Goal: Task Accomplishment & Management: Manage account settings

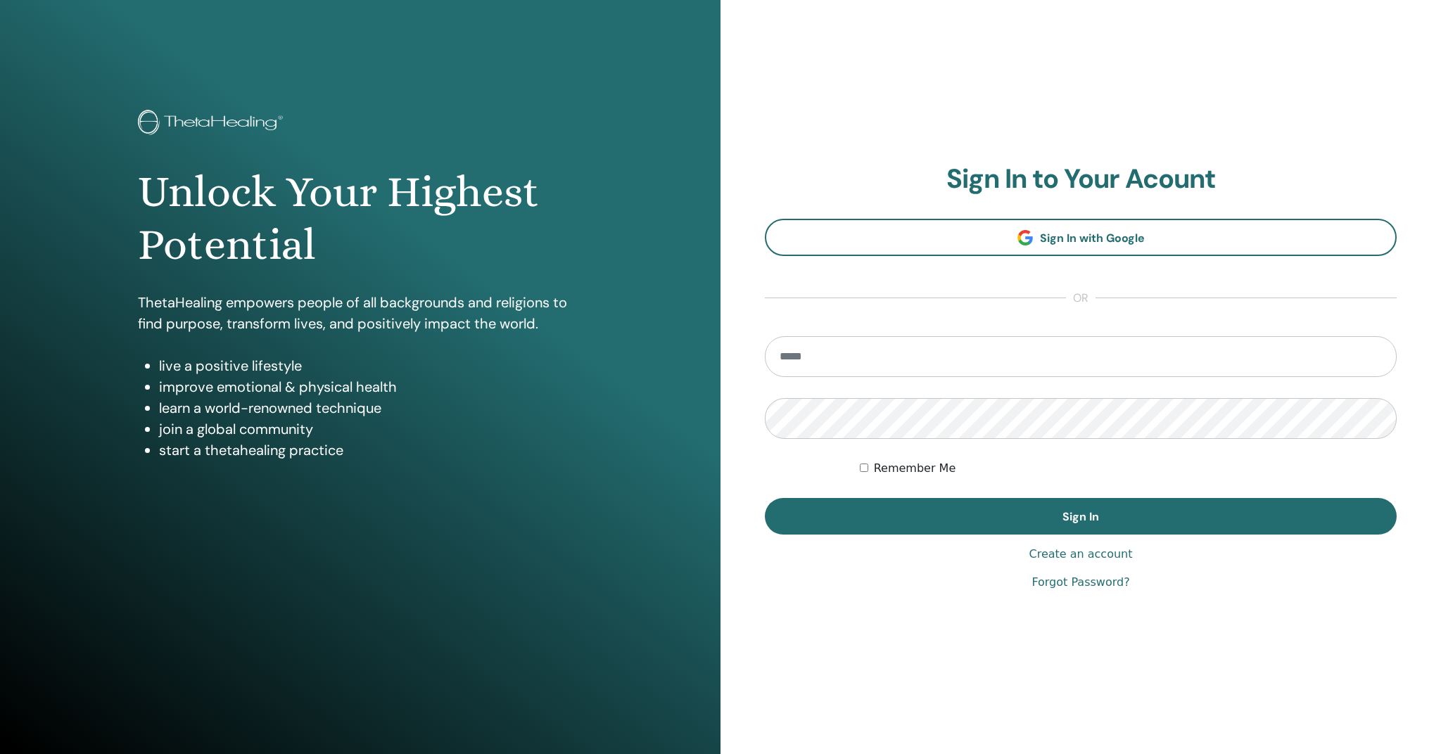
click at [850, 359] on input "email" at bounding box center [1081, 356] width 632 height 41
type input "**********"
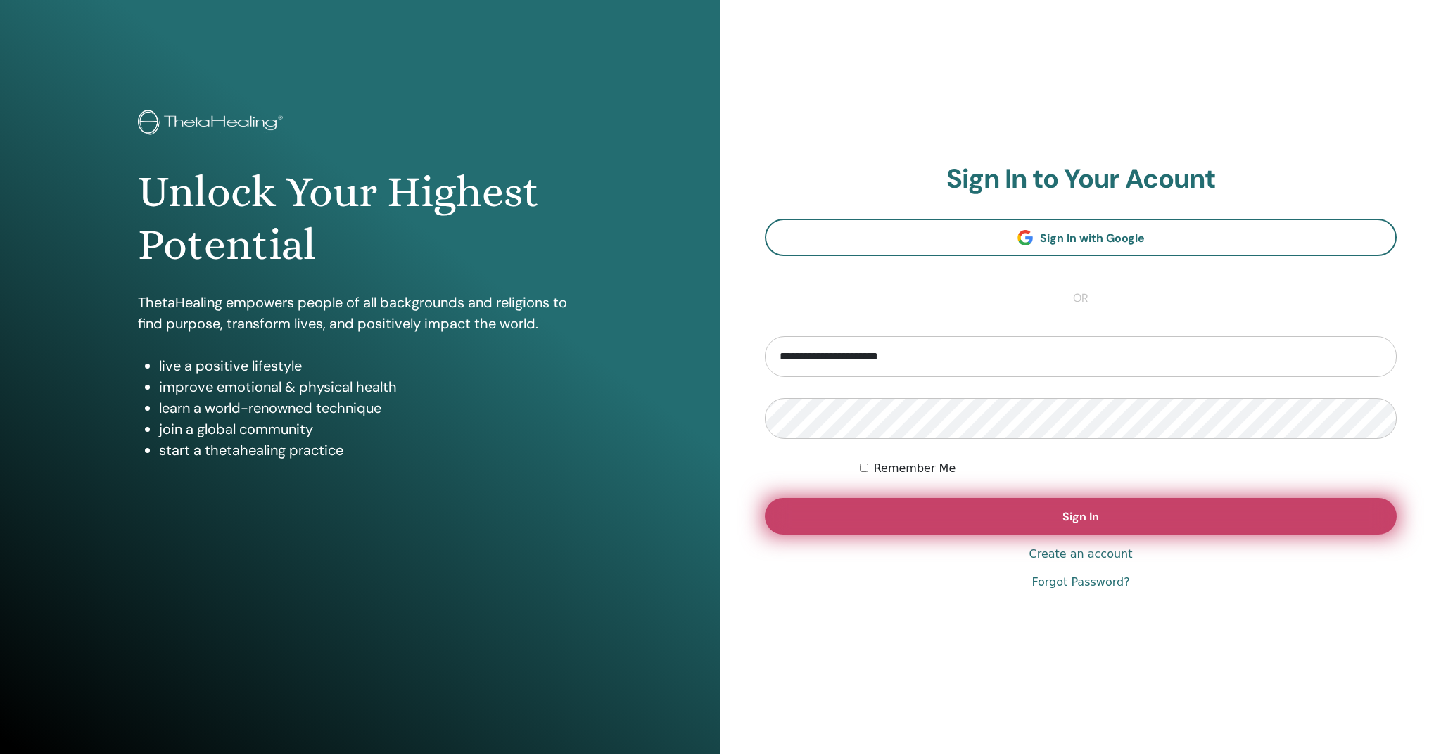
click at [1004, 518] on button "Sign In" at bounding box center [1081, 516] width 632 height 37
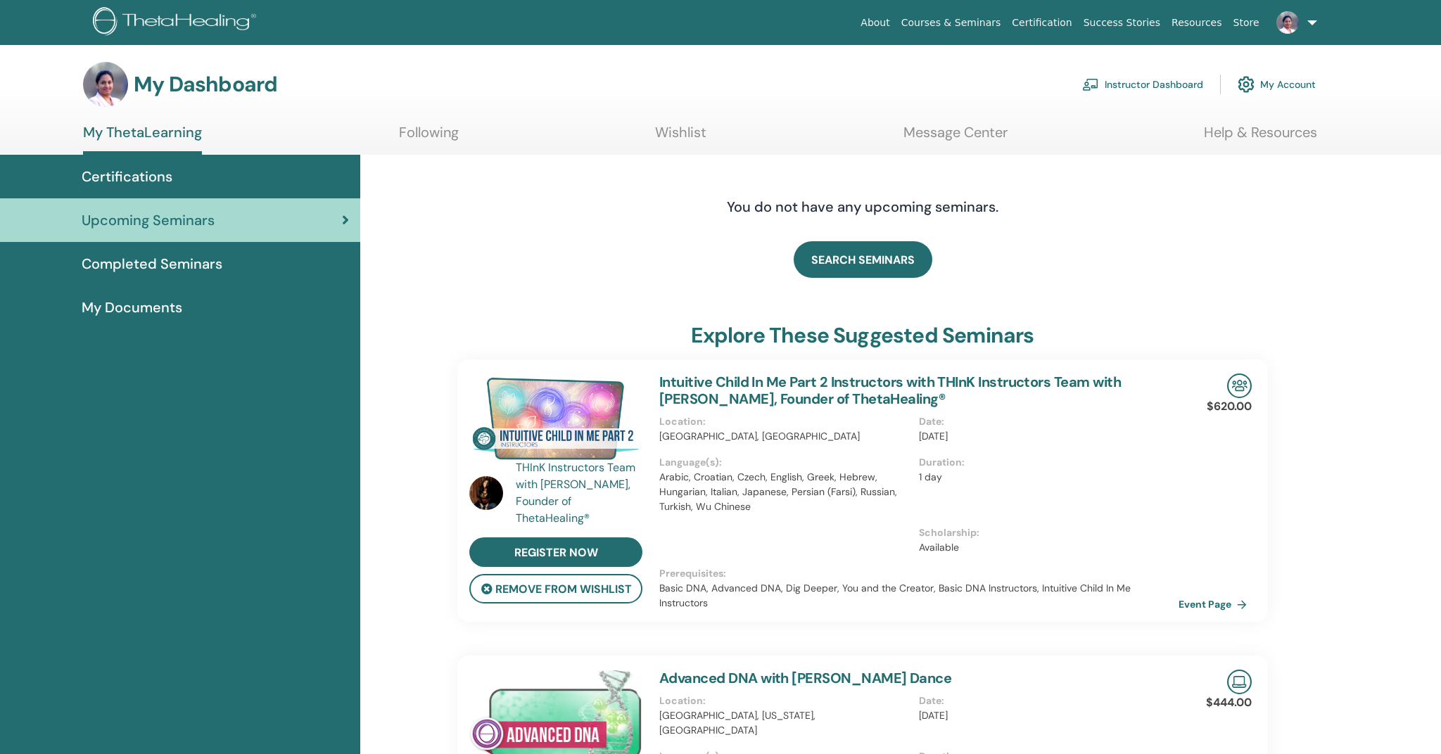
click at [1137, 84] on link "Instructor Dashboard" at bounding box center [1142, 84] width 121 height 31
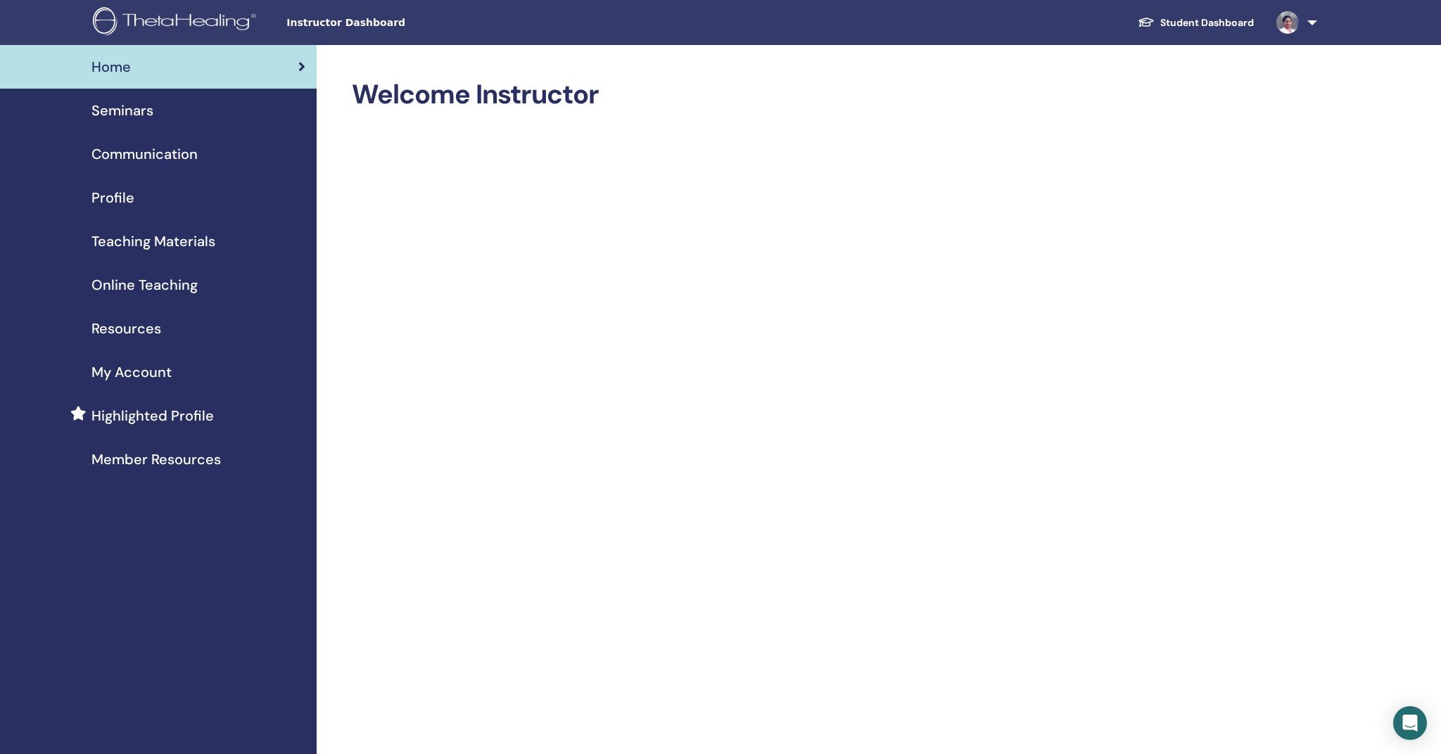
click at [120, 109] on span "Seminars" at bounding box center [122, 110] width 62 height 21
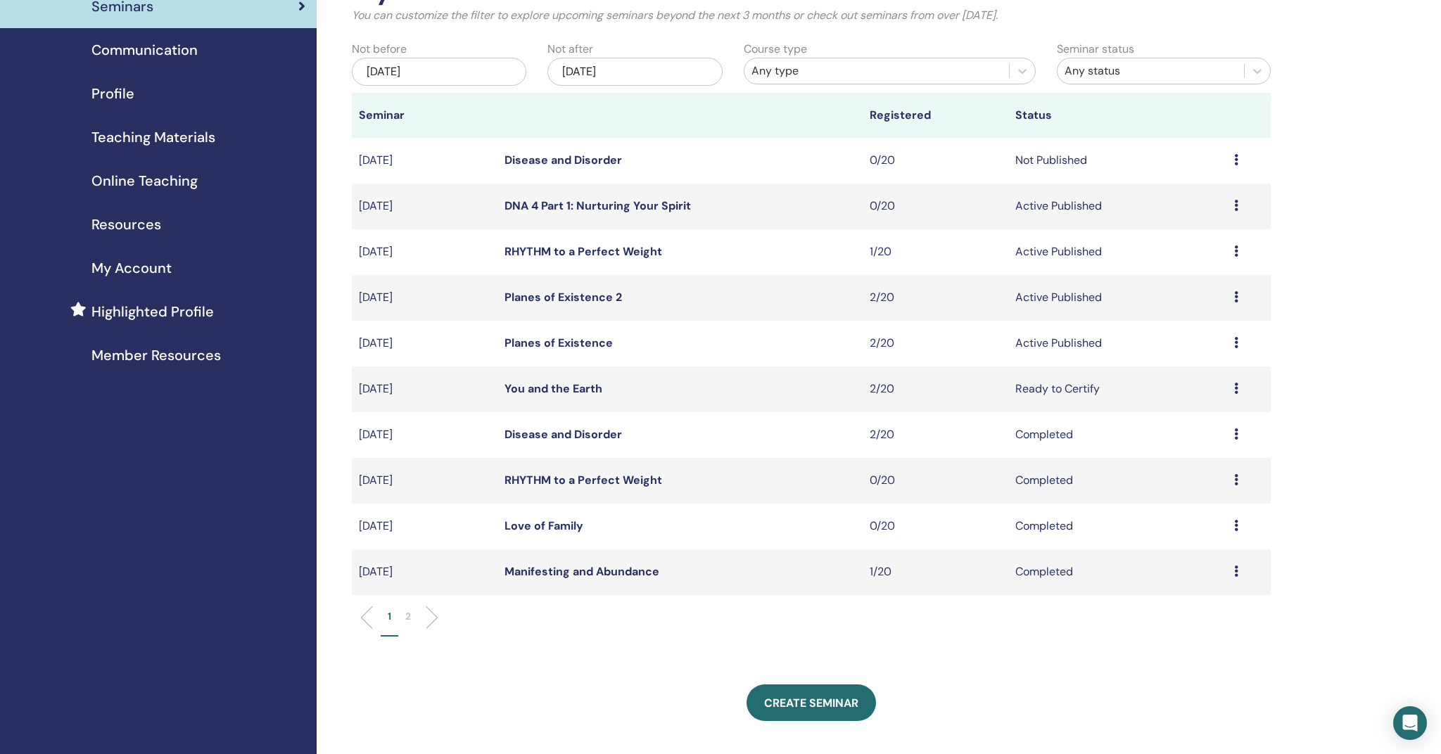
scroll to position [106, 0]
click at [515, 295] on link "Planes of Existence 2" at bounding box center [562, 295] width 117 height 15
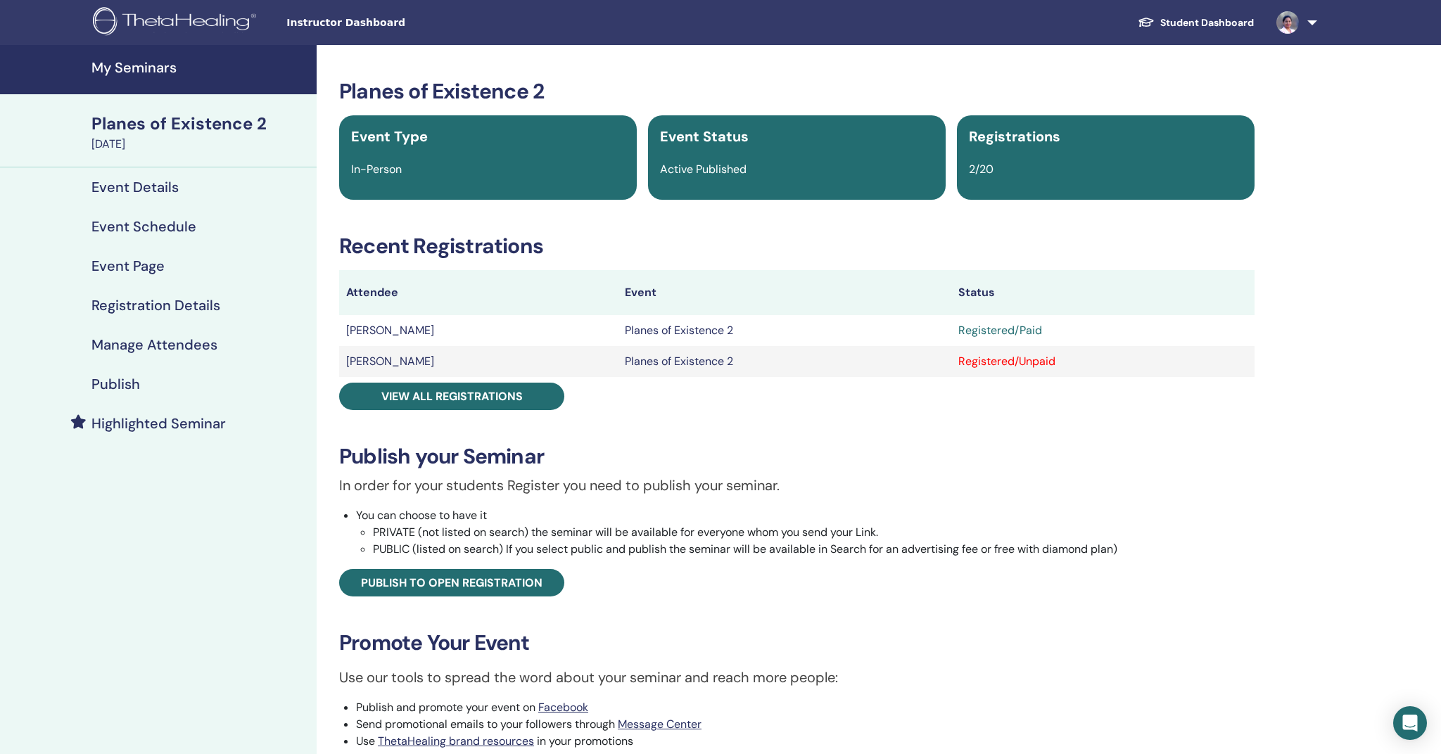
click at [133, 65] on h4 "My Seminars" at bounding box center [199, 67] width 217 height 17
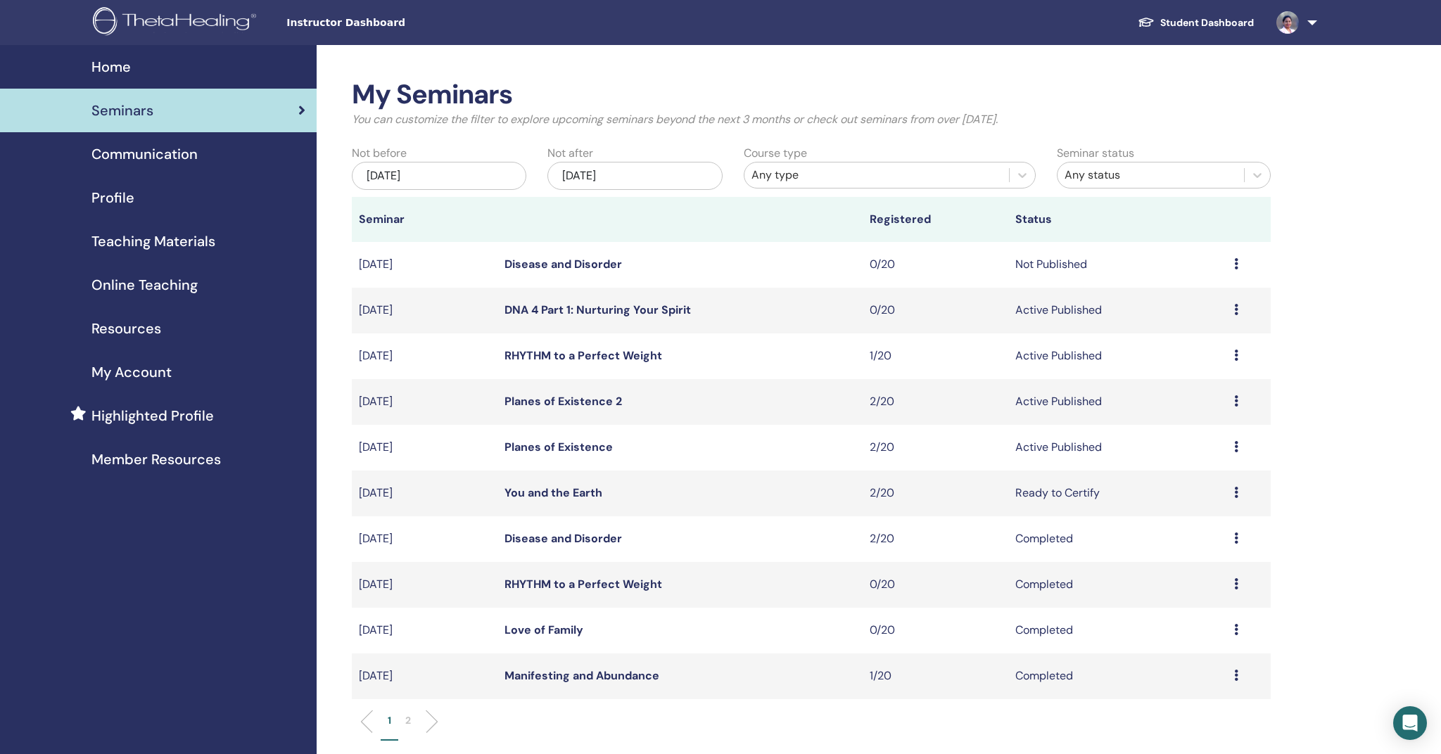
click at [545, 448] on link "Planes of Existence" at bounding box center [558, 447] width 108 height 15
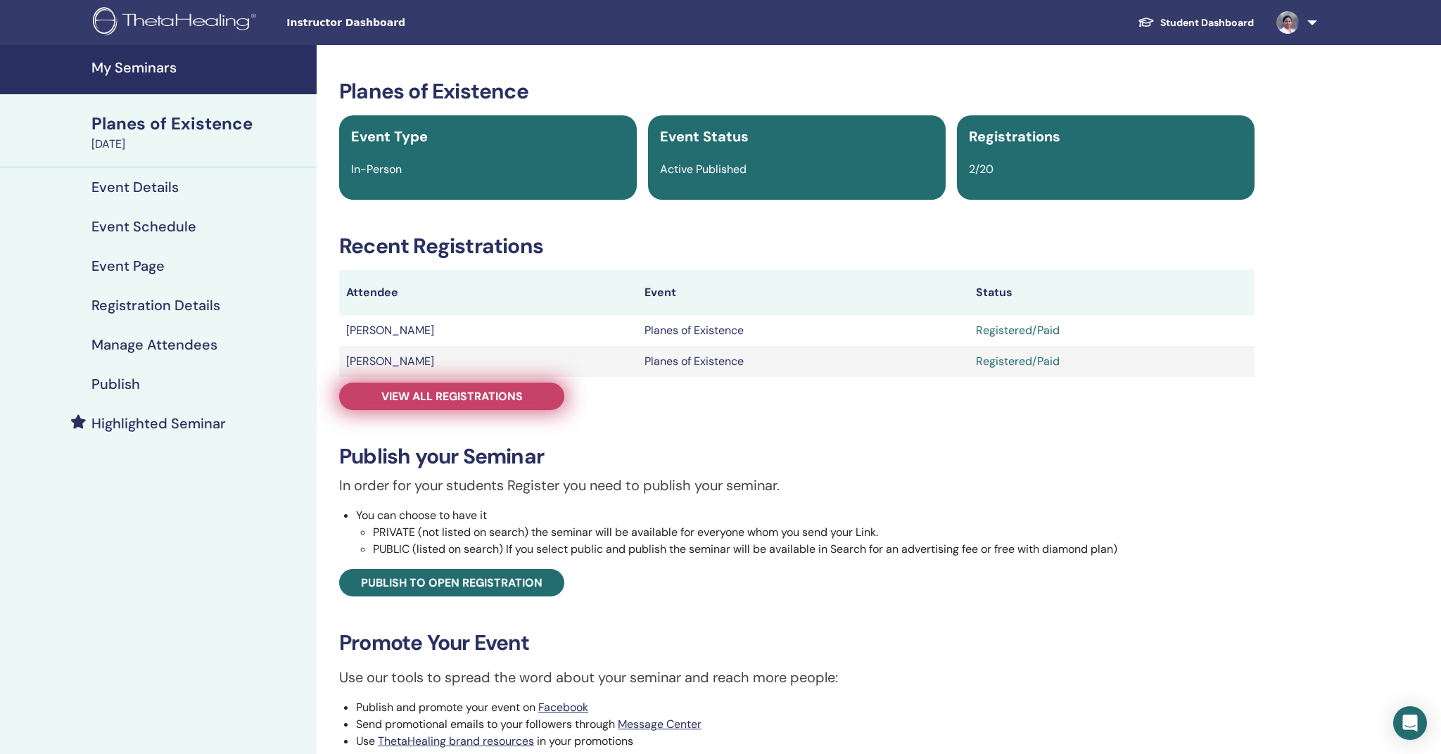
click at [435, 393] on span "View all registrations" at bounding box center [451, 396] width 141 height 15
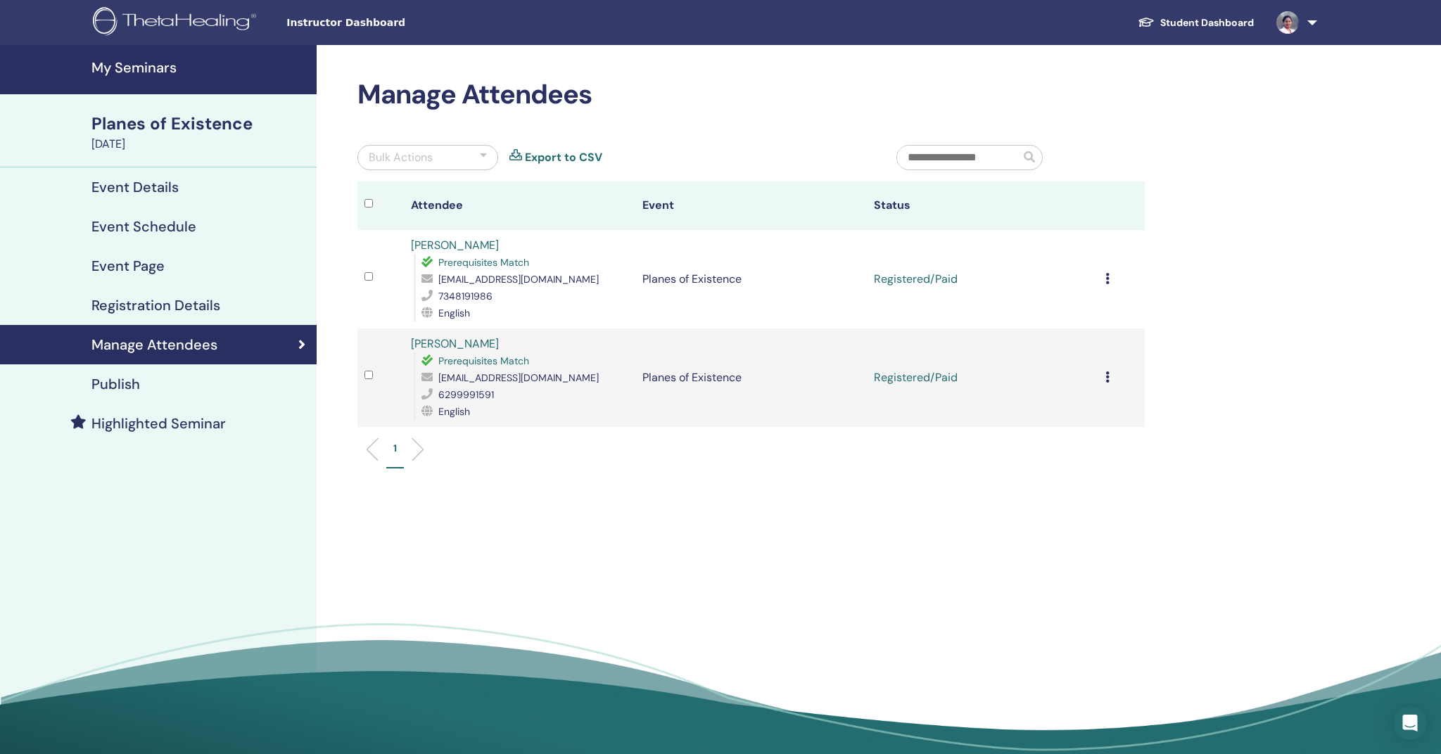
click at [1108, 280] on icon at bounding box center [1107, 278] width 4 height 11
click at [1072, 402] on p "Complete and Certify" at bounding box center [1078, 398] width 111 height 17
click at [1106, 381] on icon at bounding box center [1107, 376] width 4 height 11
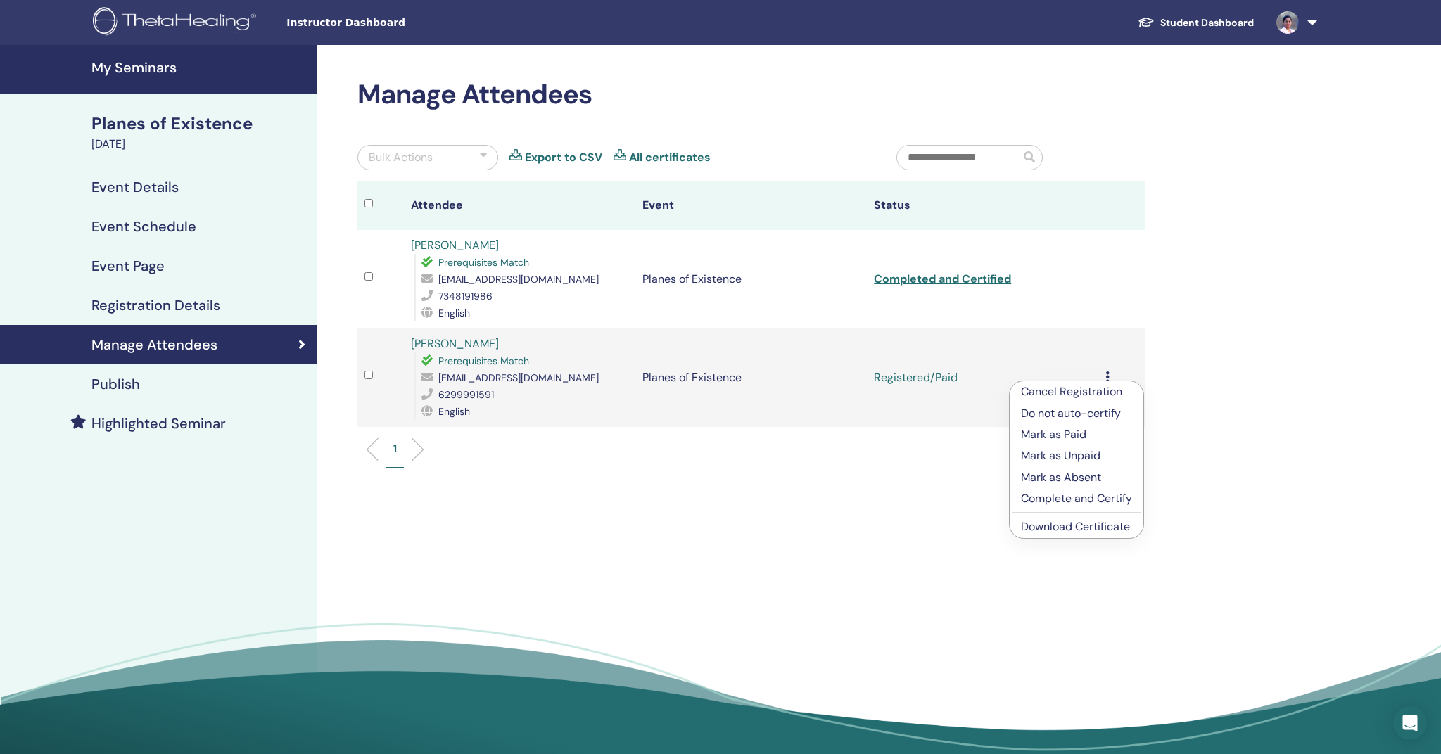
click at [1067, 500] on p "Complete and Certify" at bounding box center [1076, 498] width 111 height 17
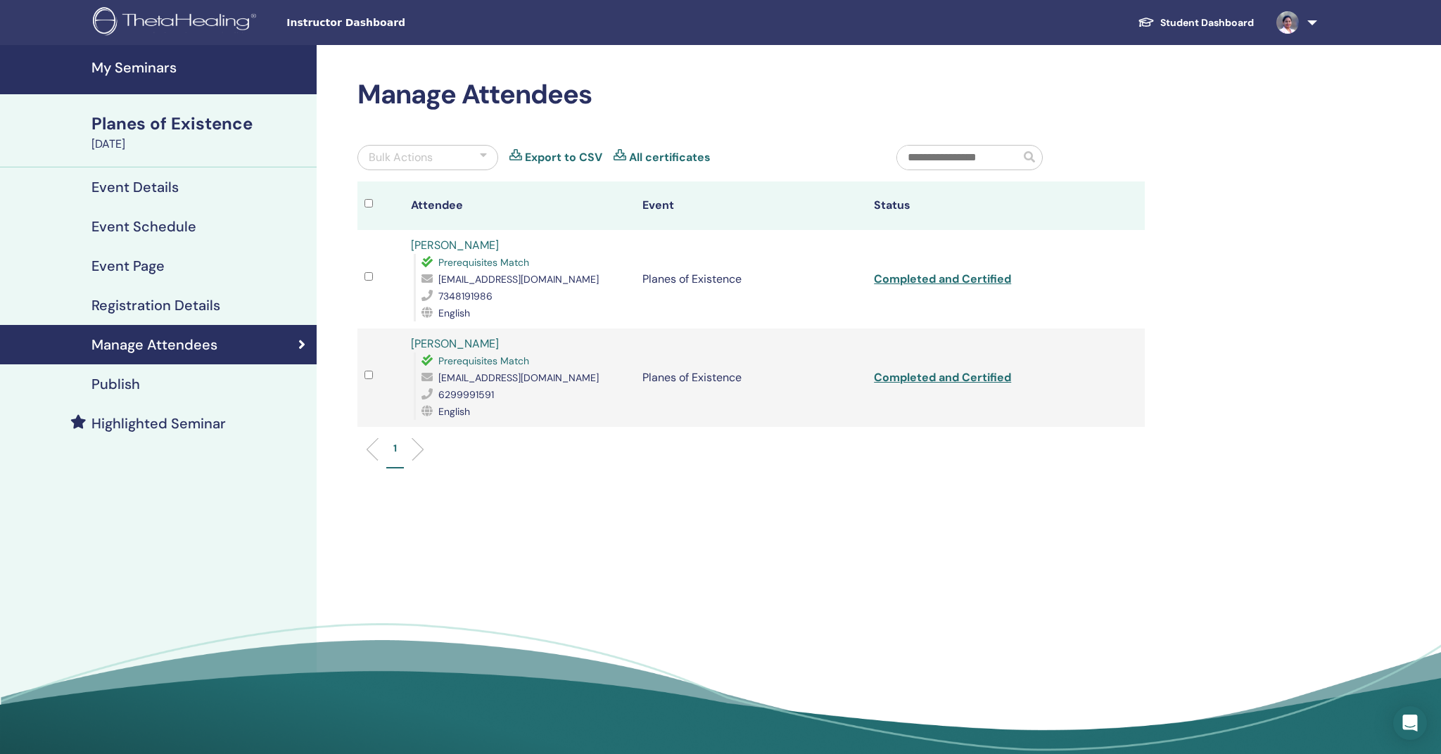
click at [129, 75] on h4 "My Seminars" at bounding box center [199, 67] width 217 height 17
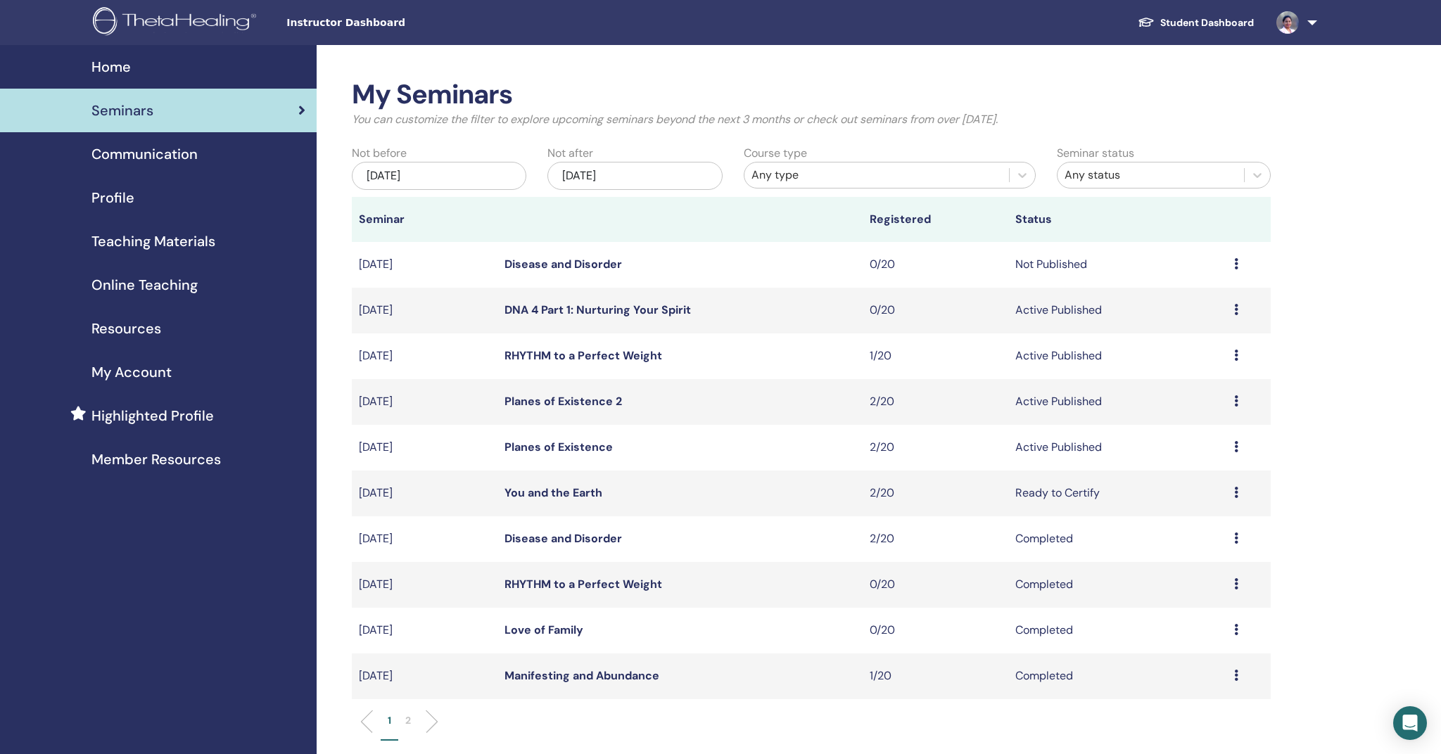
click at [122, 63] on span "Home" at bounding box center [110, 66] width 39 height 21
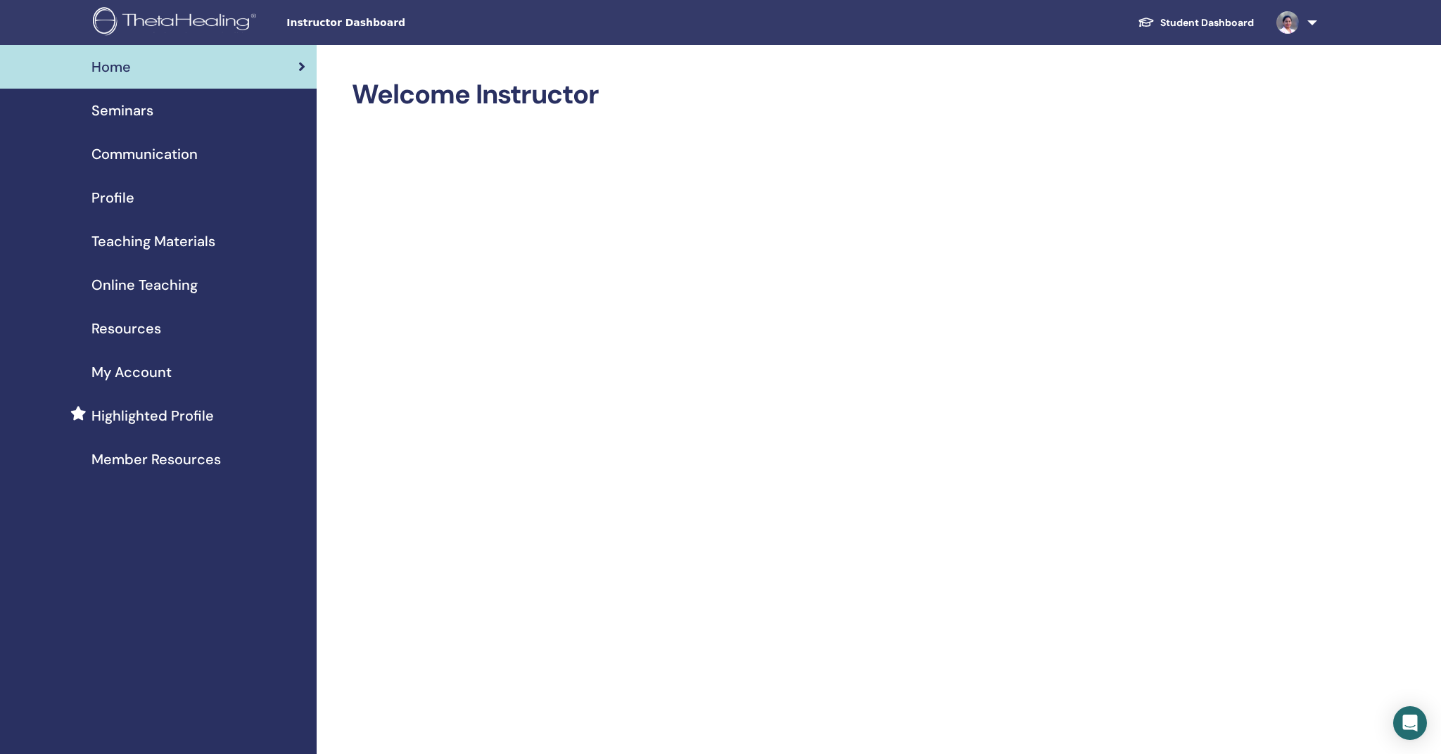
click at [121, 108] on span "Seminars" at bounding box center [122, 110] width 62 height 21
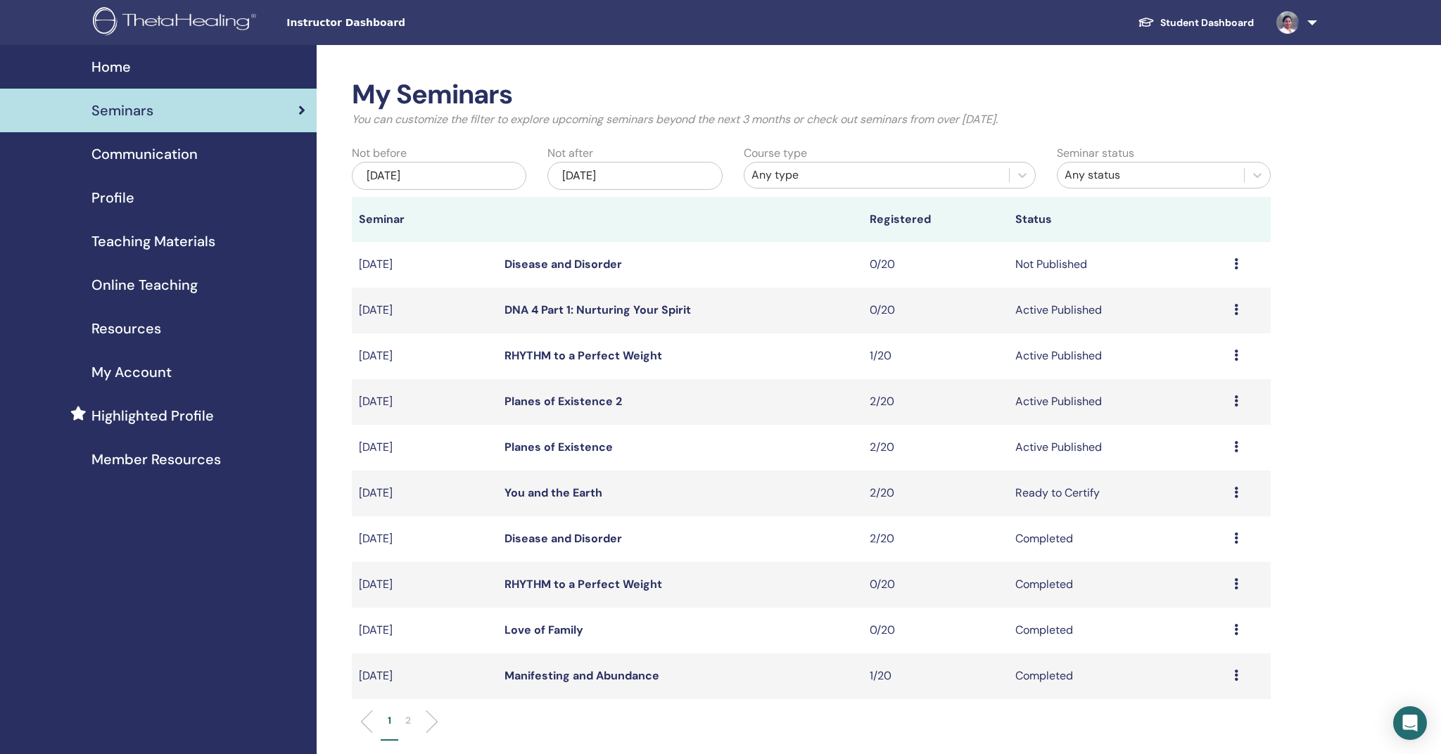
click at [161, 23] on img at bounding box center [177, 23] width 168 height 32
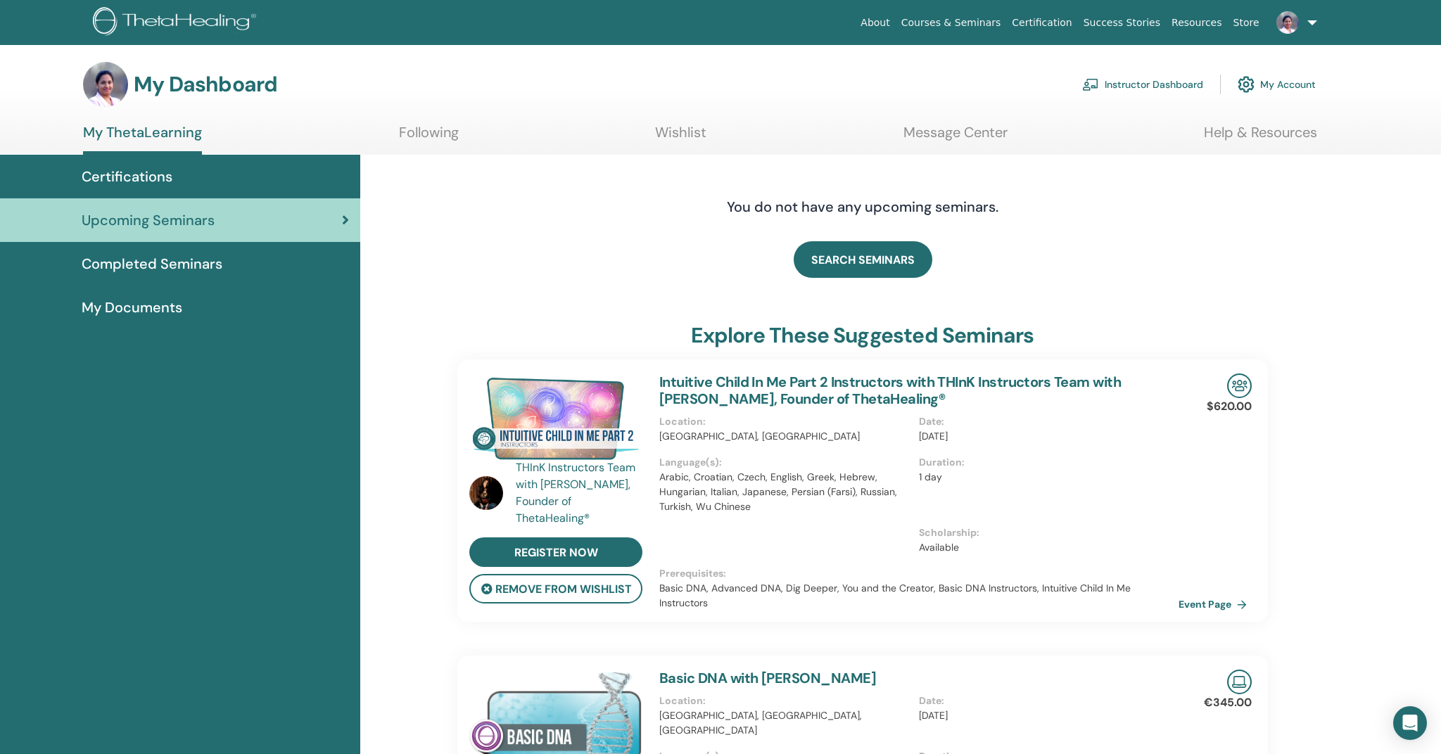
click at [1147, 88] on link "Instructor Dashboard" at bounding box center [1142, 84] width 121 height 31
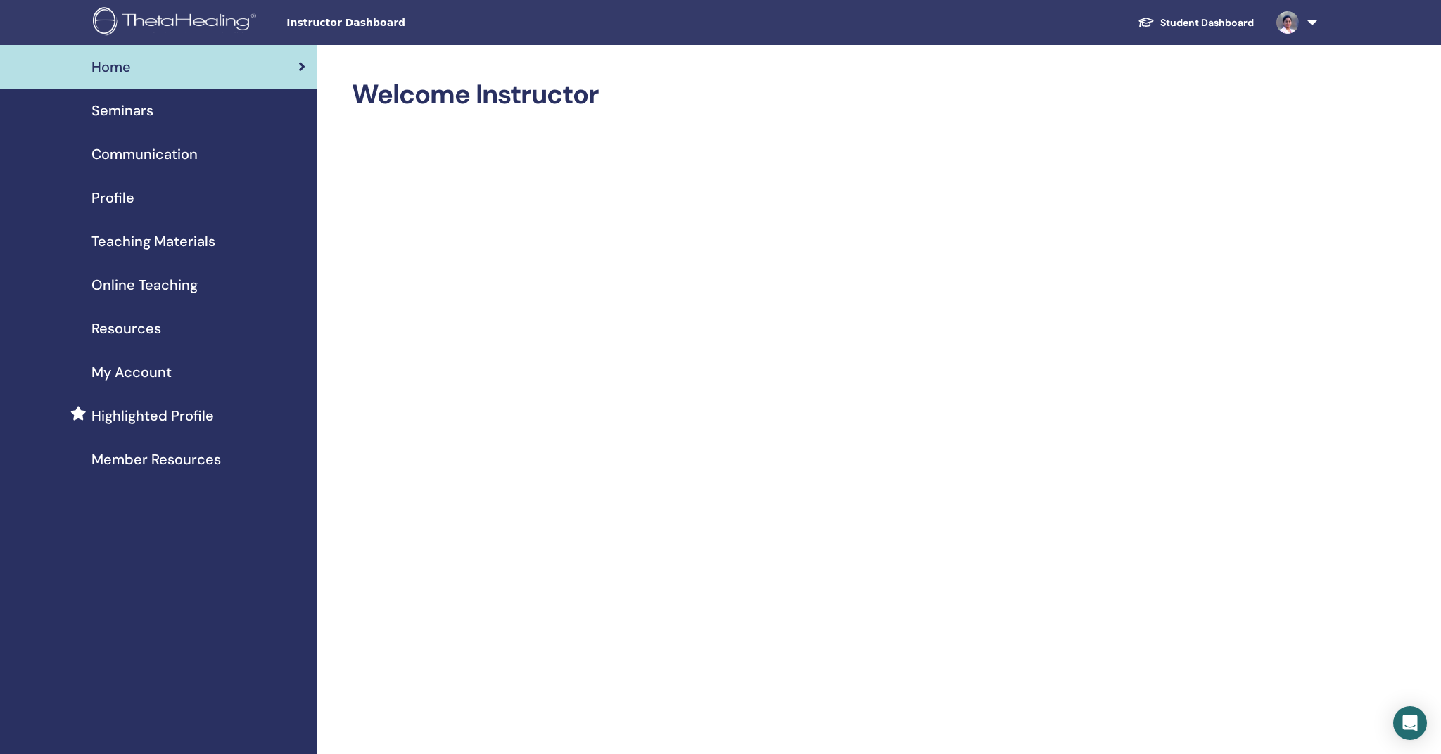
click at [121, 106] on span "Seminars" at bounding box center [122, 110] width 62 height 21
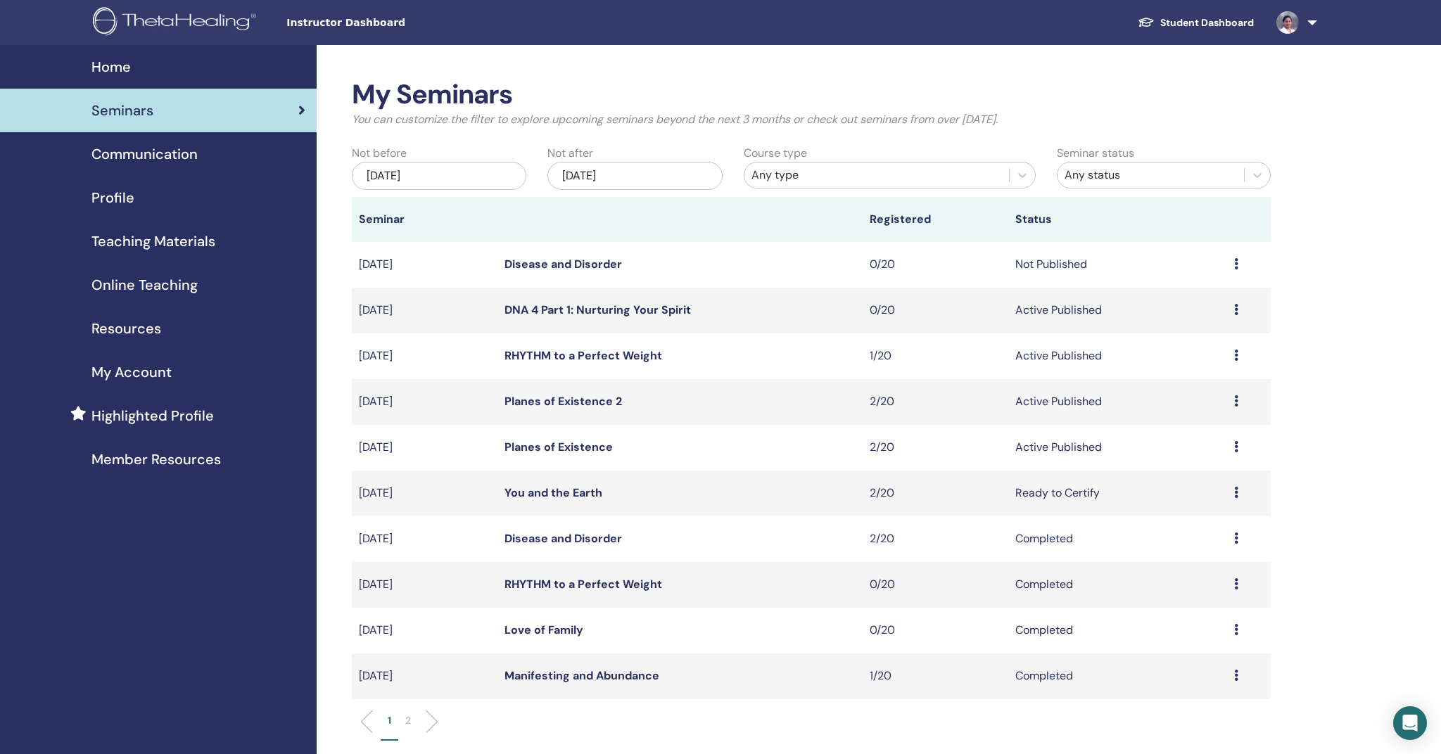
click at [547, 357] on link "RHYTHM to a Perfect Weight" at bounding box center [583, 355] width 158 height 15
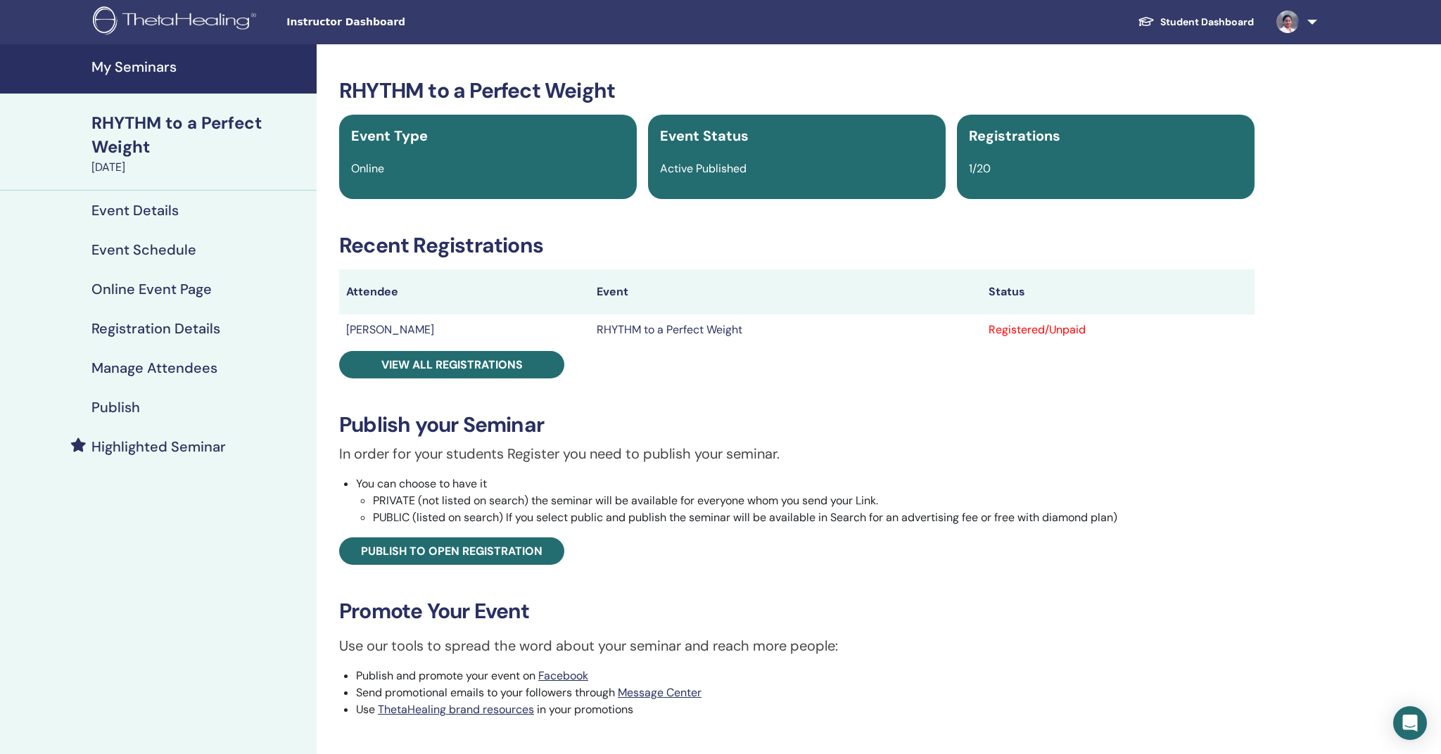
scroll to position [1, 0]
click at [155, 66] on h4 "My Seminars" at bounding box center [199, 66] width 217 height 17
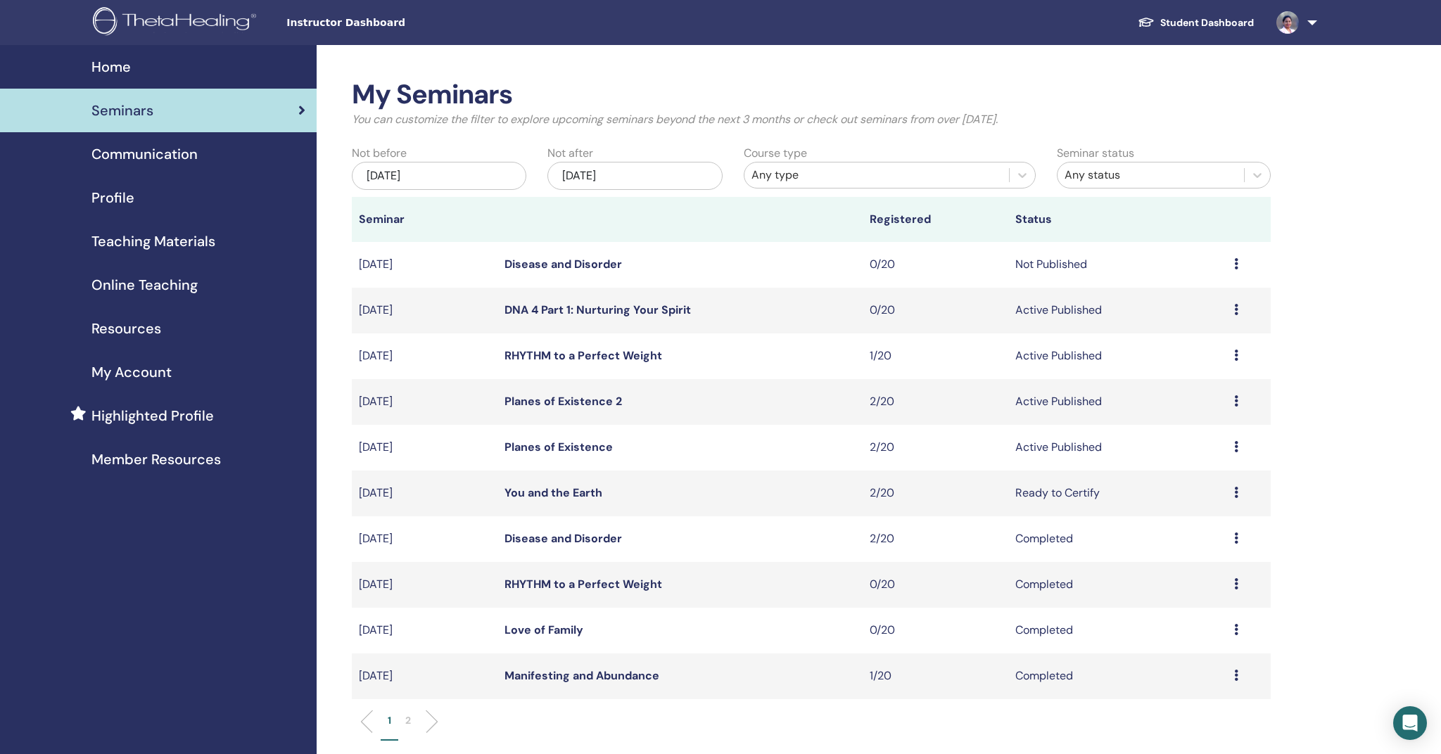
click at [559, 401] on link "Planes of Existence 2" at bounding box center [562, 401] width 117 height 15
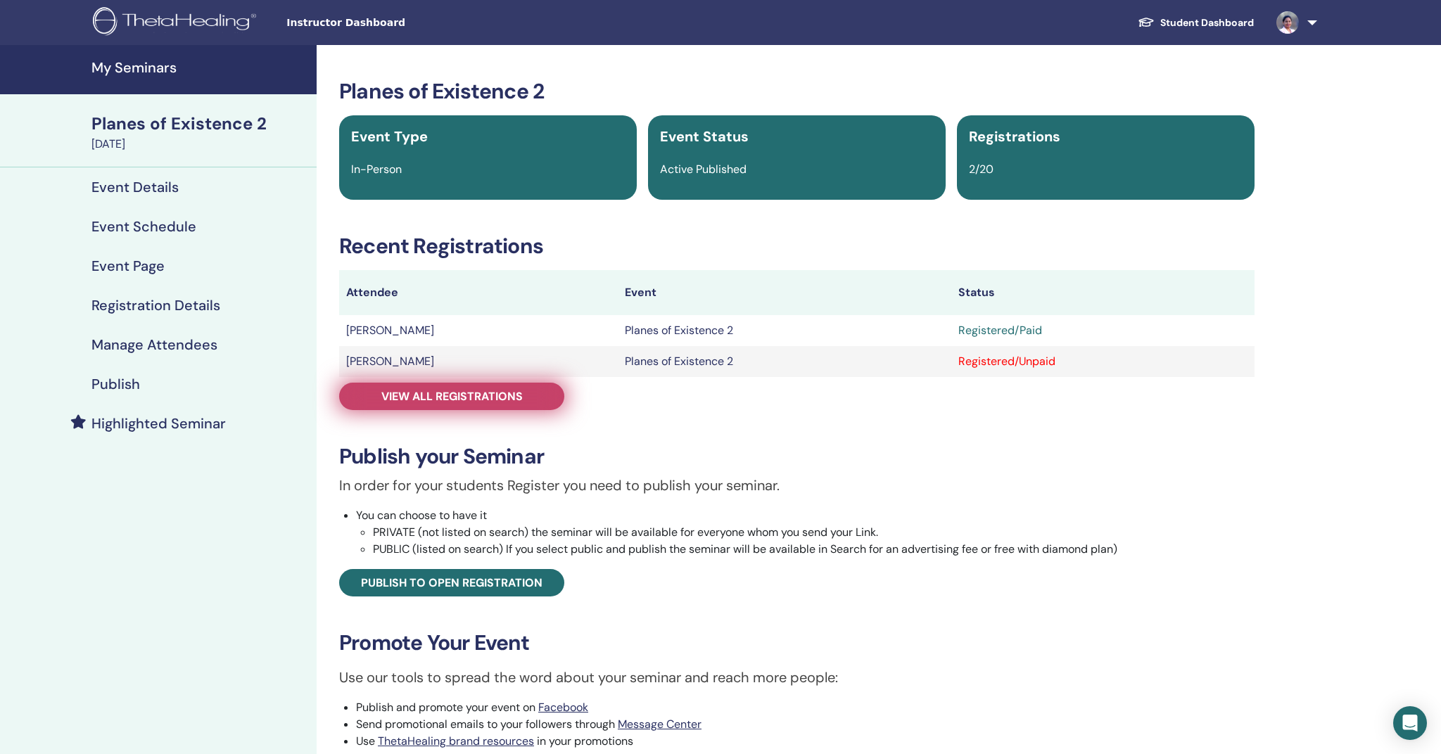
click at [399, 396] on span "View all registrations" at bounding box center [451, 396] width 141 height 15
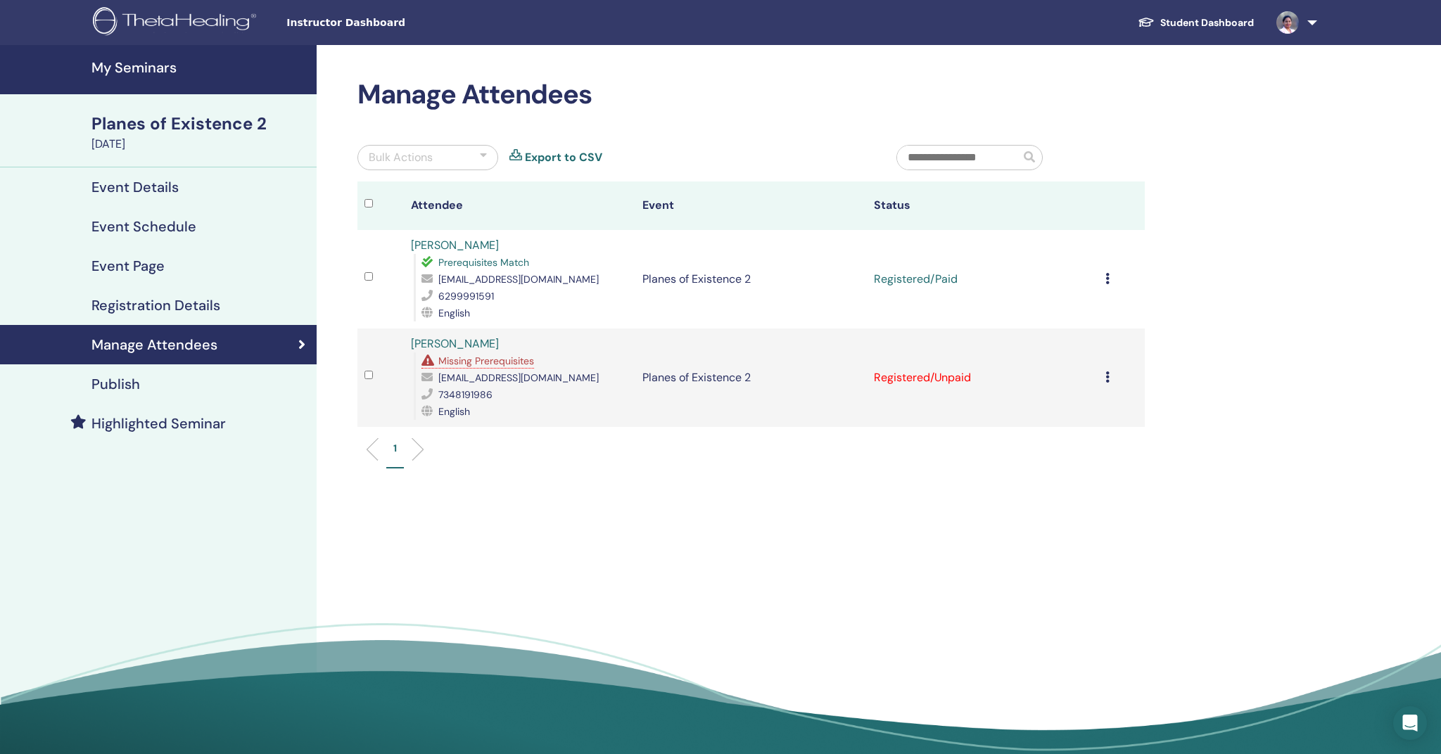
click at [508, 365] on span "Missing Prerequisites" at bounding box center [486, 361] width 96 height 13
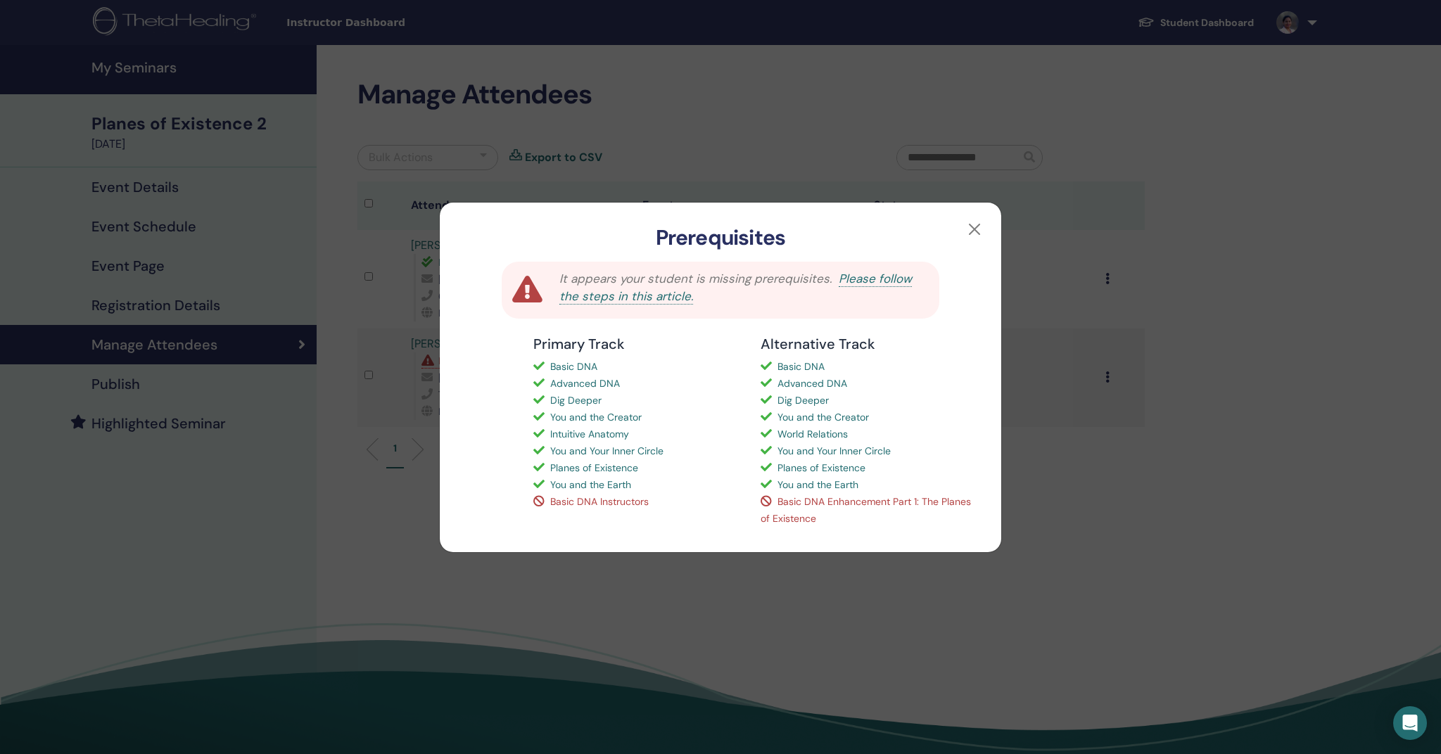
click at [871, 276] on link "Please follow the steps in this article." at bounding box center [735, 288] width 352 height 34
click at [976, 218] on button "button" at bounding box center [974, 229] width 23 height 23
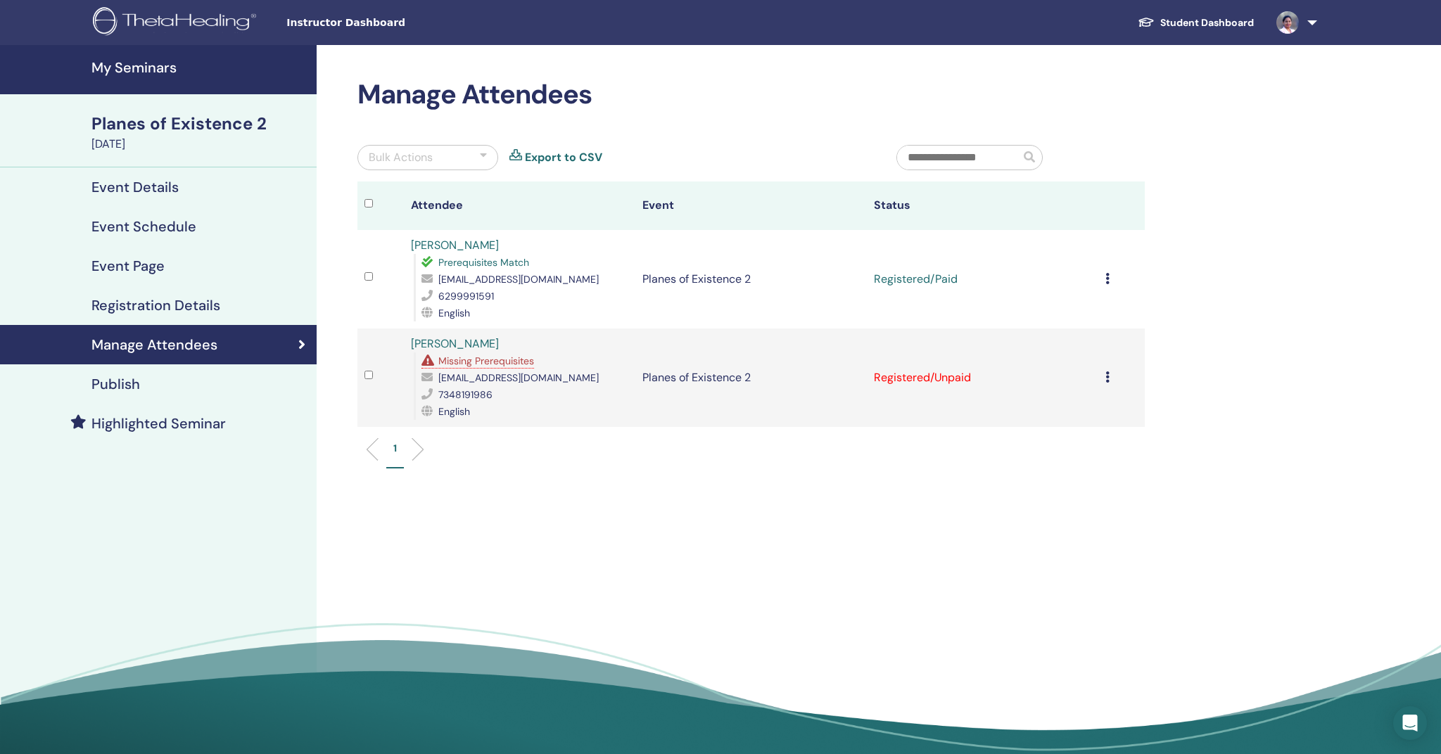
click at [1109, 381] on icon at bounding box center [1107, 376] width 4 height 11
click at [1226, 376] on div "Manage Attendees Bulk Actions Export to CSV Attendee Event Status Meredith Weth…" at bounding box center [797, 404] width 960 height 719
click at [175, 20] on img at bounding box center [177, 23] width 168 height 32
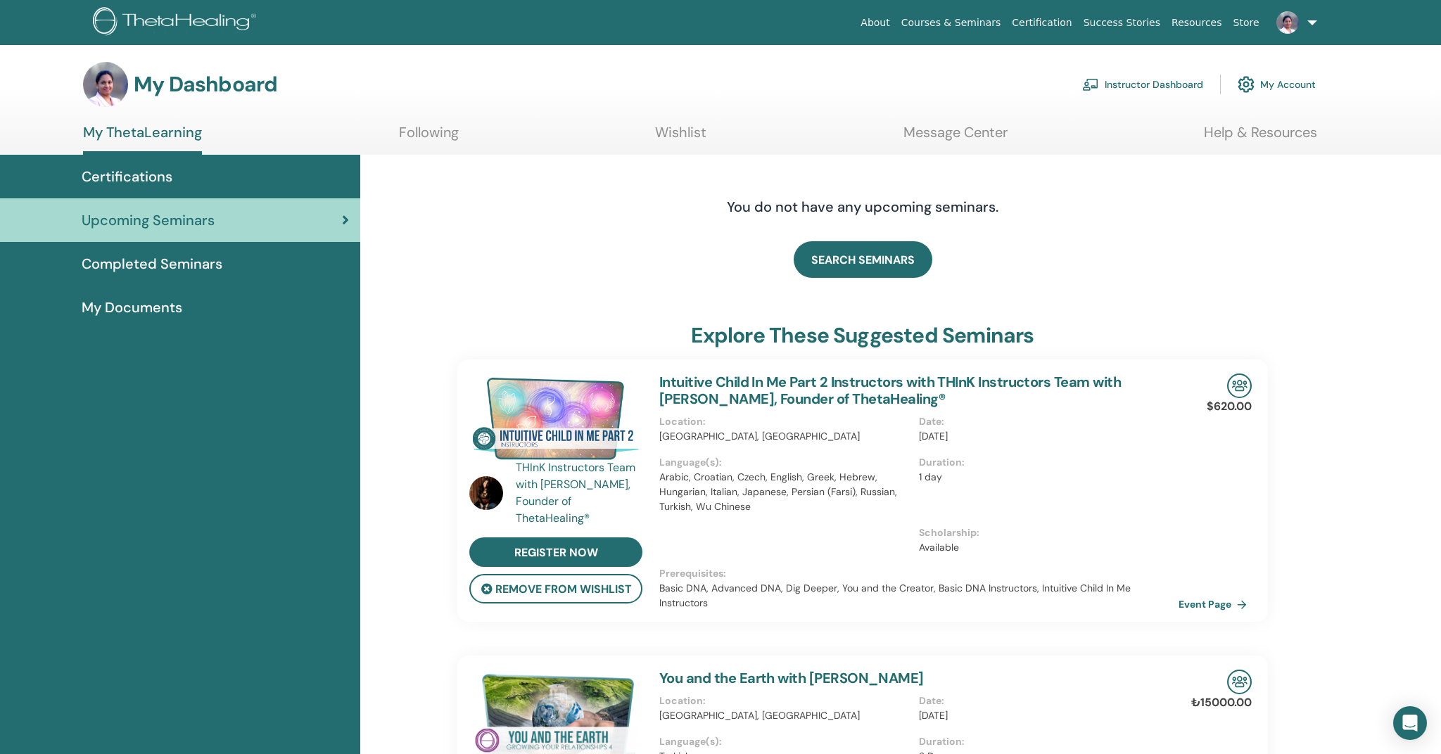
click at [1133, 89] on link "Instructor Dashboard" at bounding box center [1142, 84] width 121 height 31
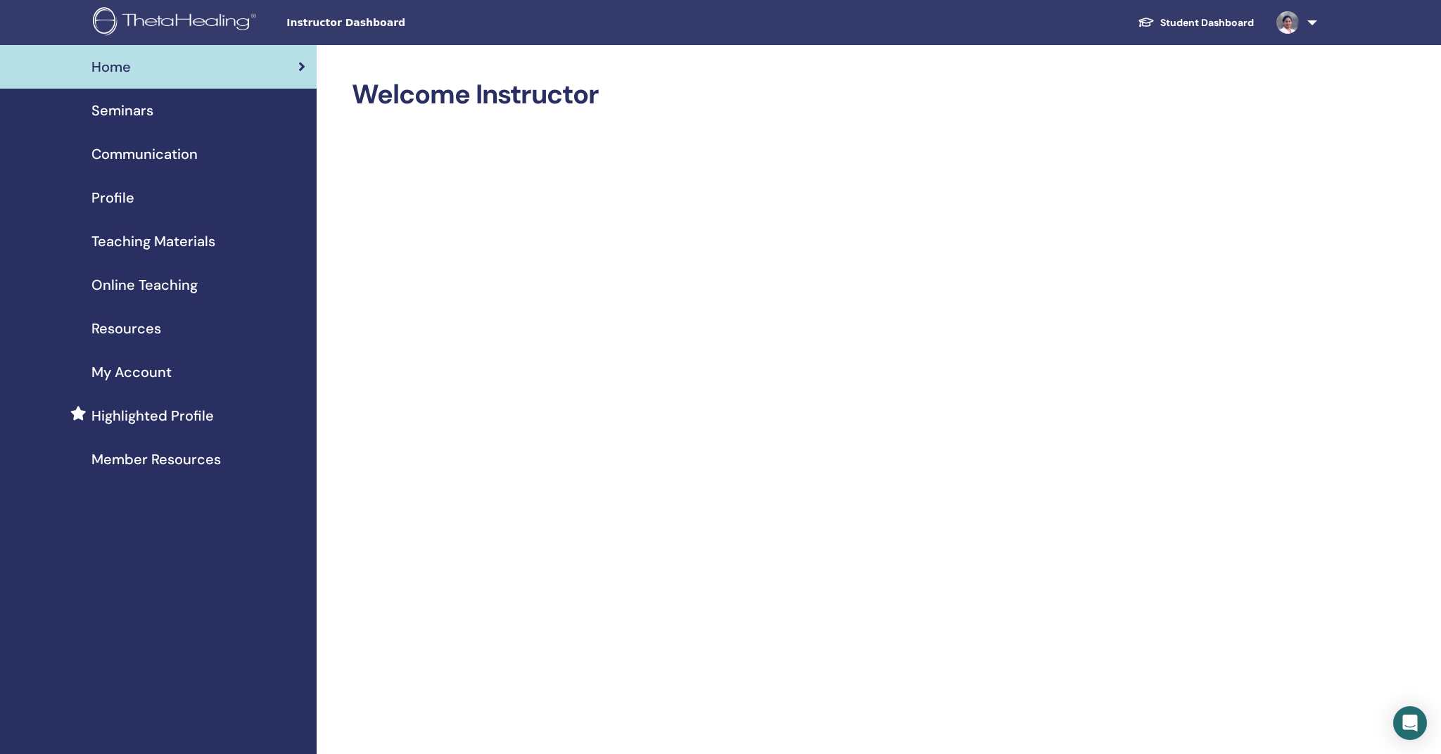
click at [120, 288] on span "Online Teaching" at bounding box center [144, 284] width 106 height 21
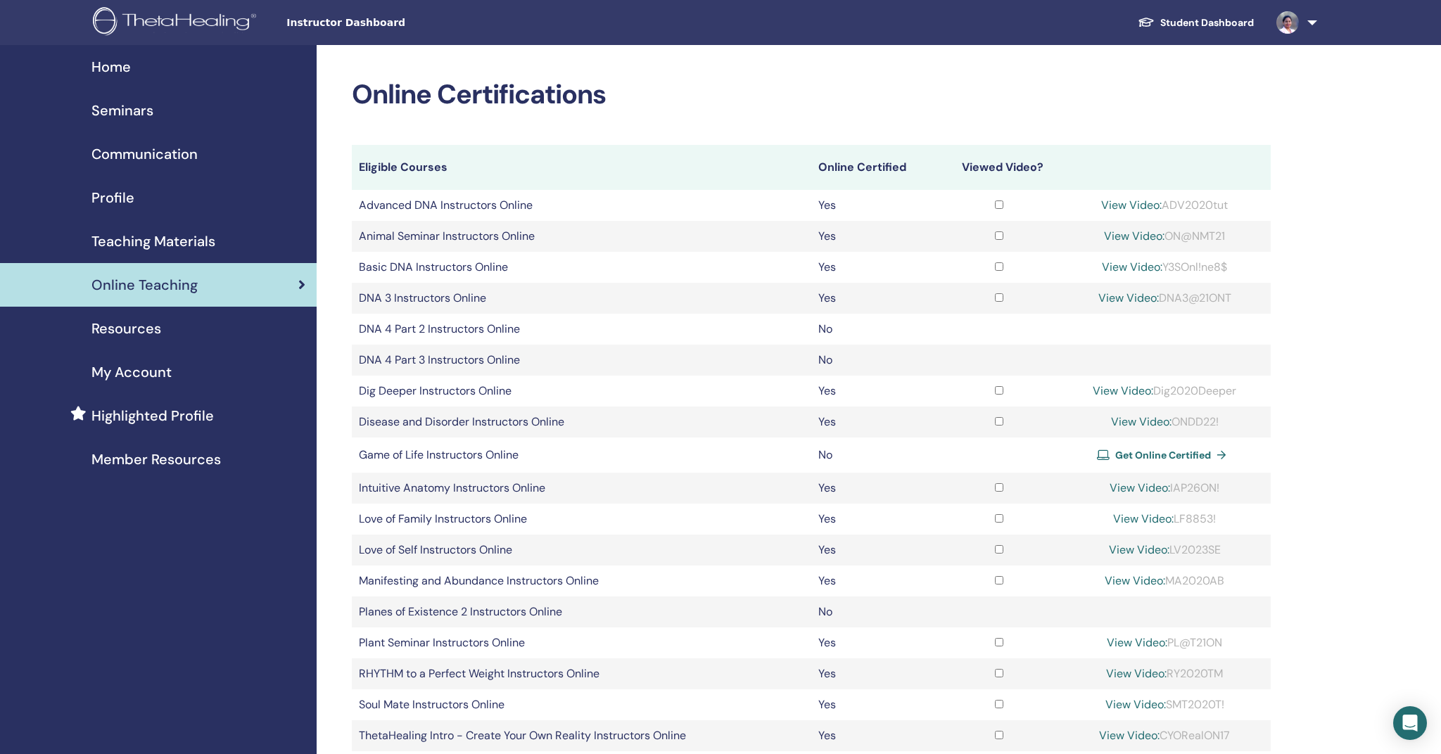
click at [1116, 392] on link "View Video:" at bounding box center [1122, 390] width 60 height 15
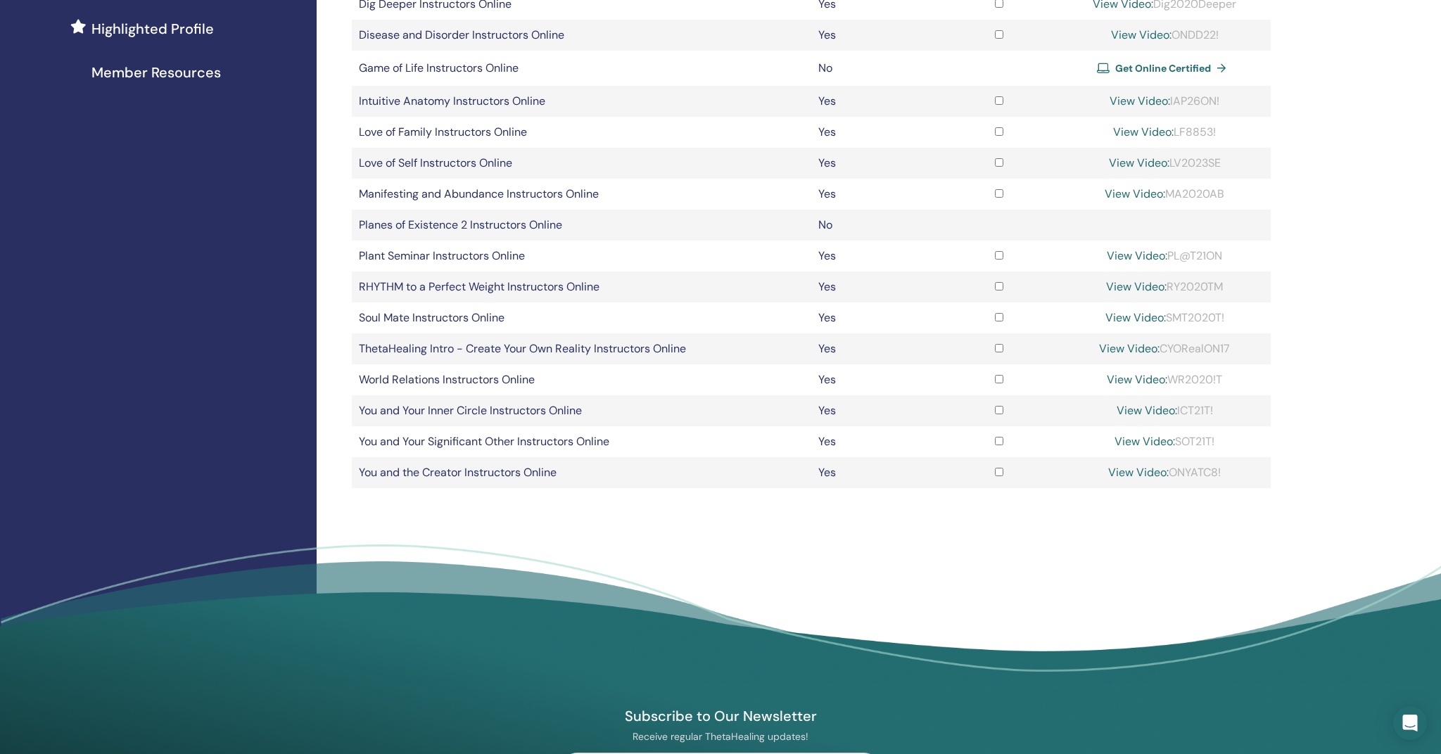
scroll to position [3, 0]
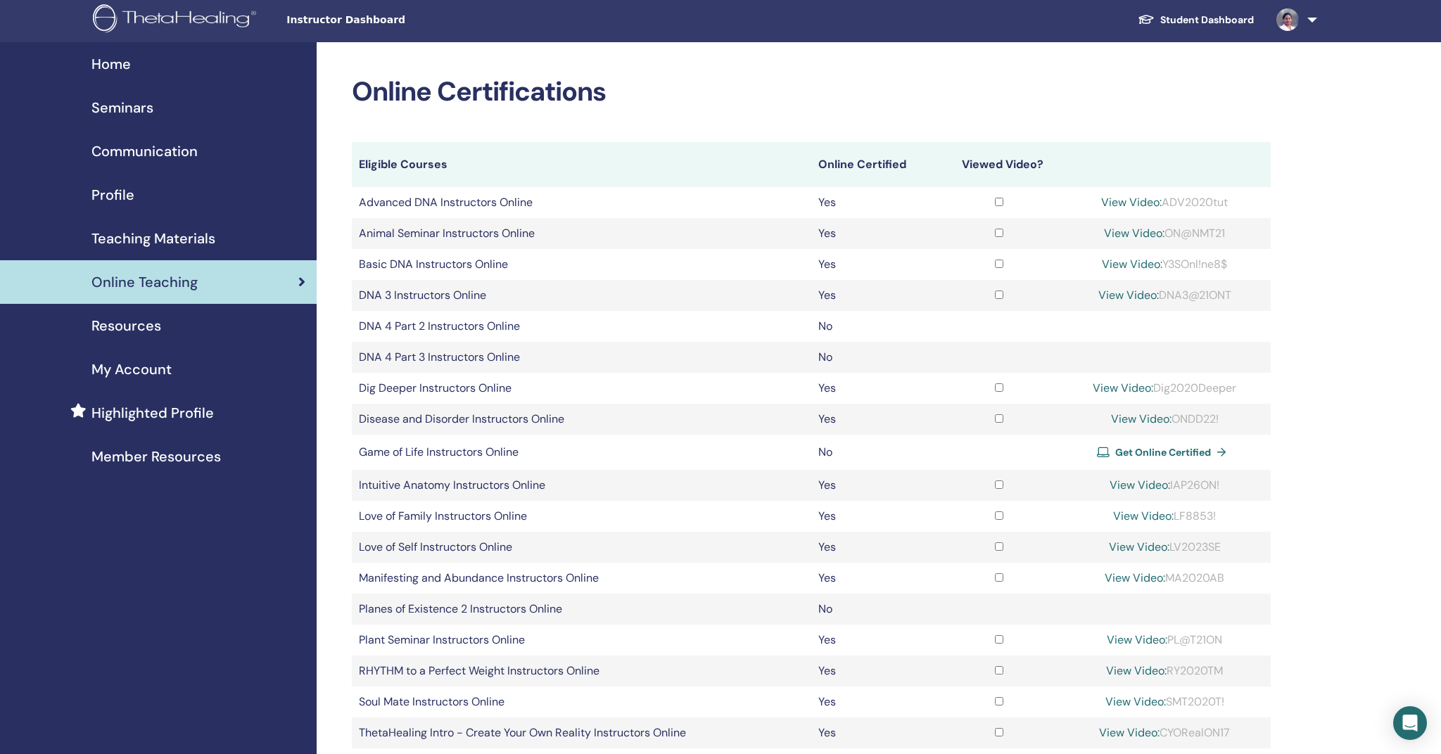
click at [1307, 22] on link at bounding box center [1294, 19] width 58 height 45
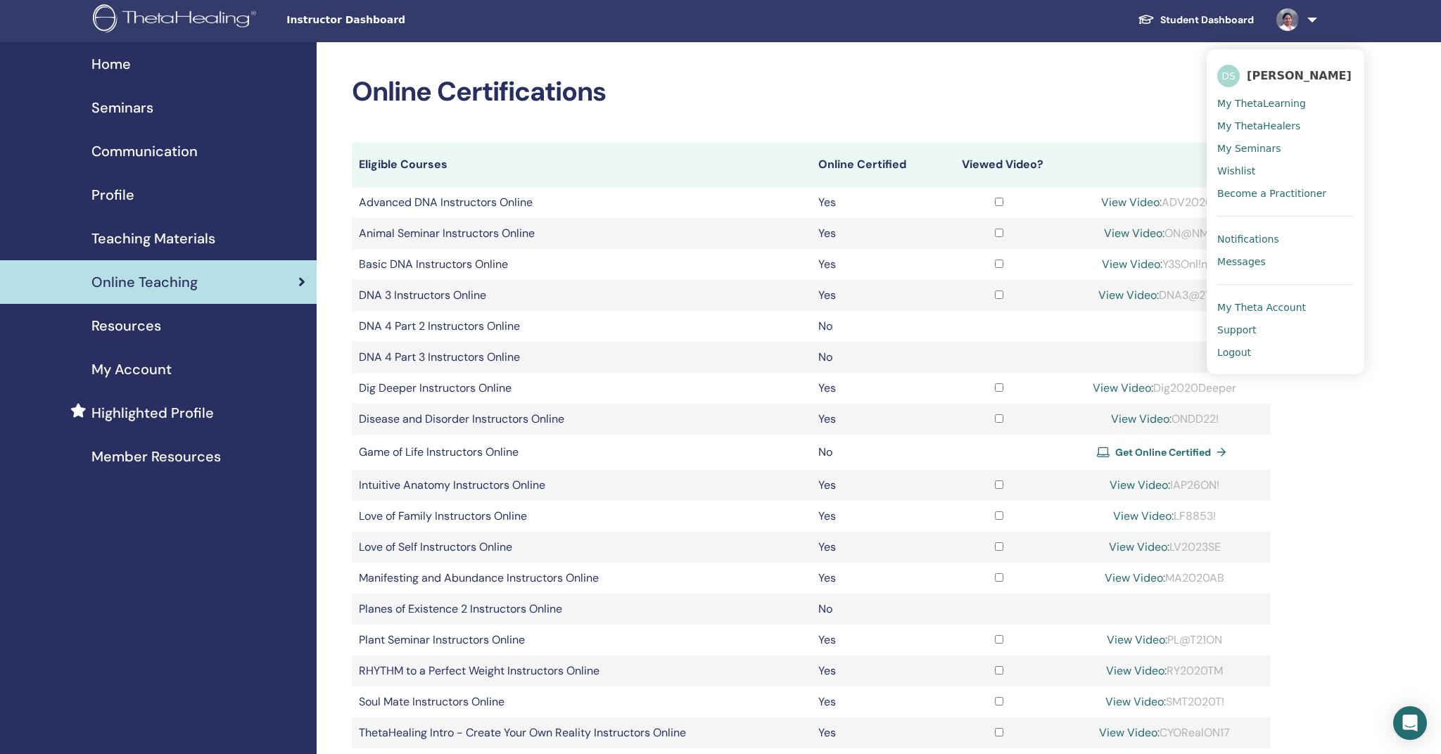
scroll to position [0, 0]
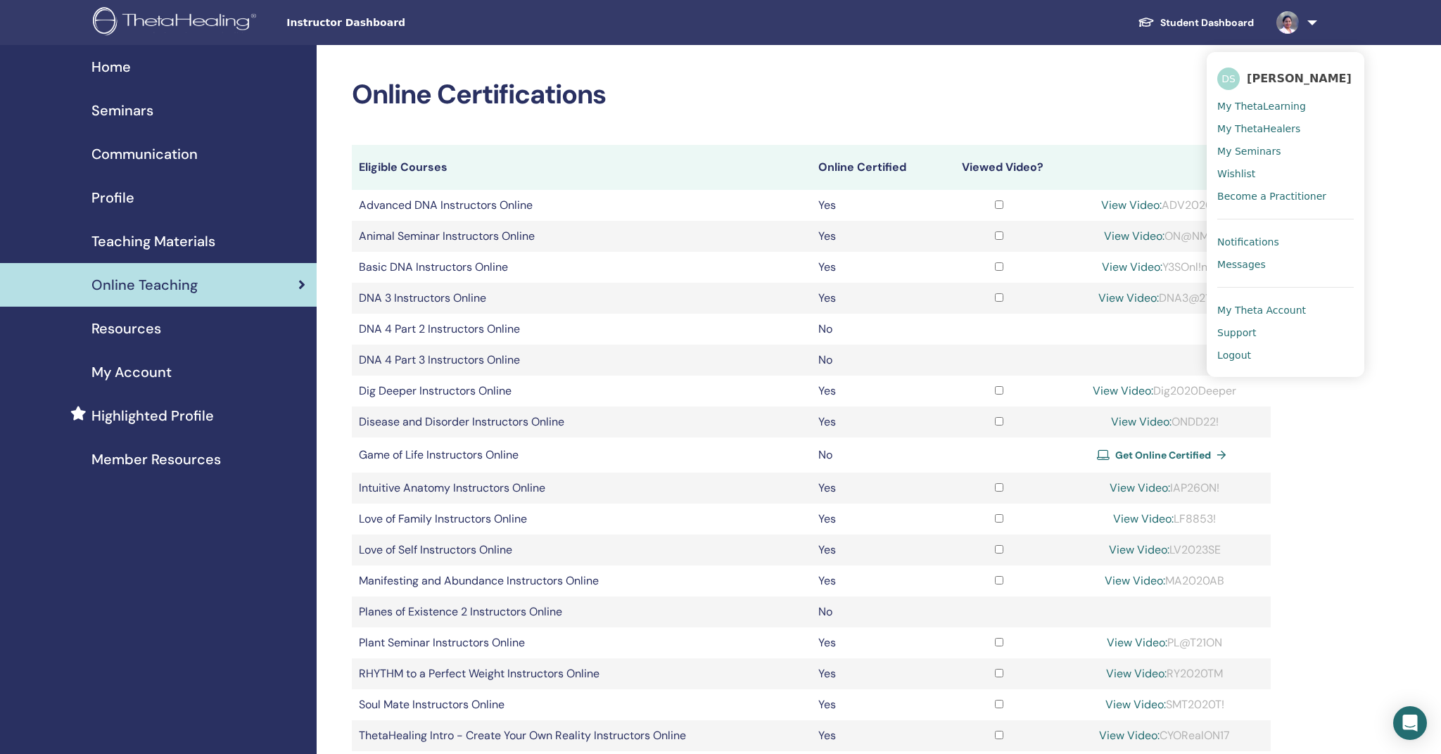
click at [1234, 361] on span "Logout" at bounding box center [1234, 355] width 34 height 13
